Goal: Find specific fact: Find specific fact

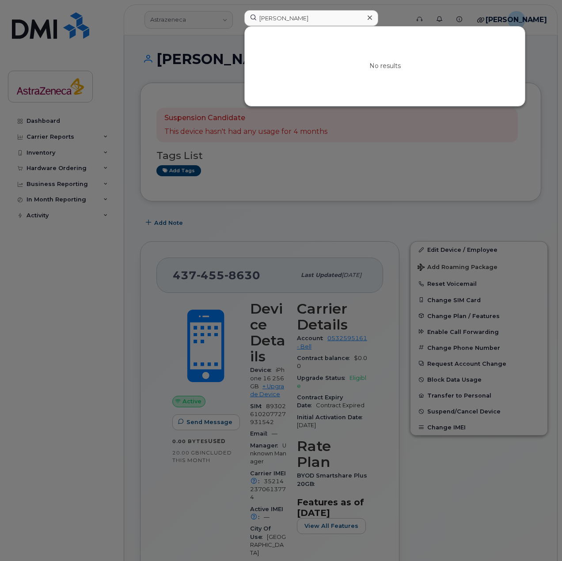
scroll to position [177, 0]
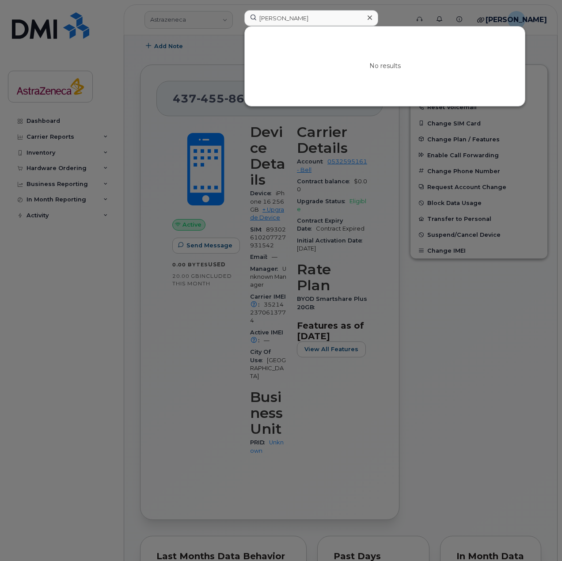
type input "[PERSON_NAME]"
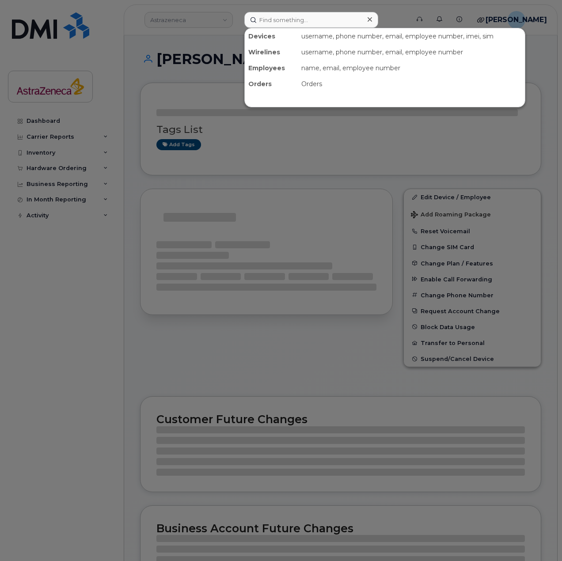
click at [278, 19] on input at bounding box center [311, 20] width 134 height 16
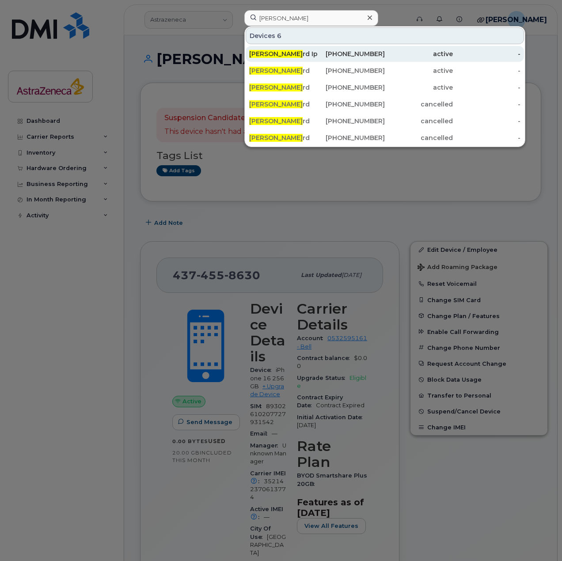
type input "[PERSON_NAME]"
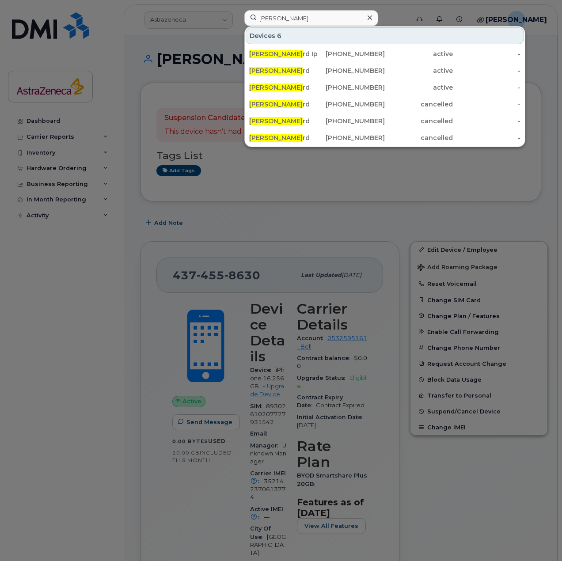
click at [229, 235] on div at bounding box center [281, 280] width 562 height 561
